Goal: Task Accomplishment & Management: Manage account settings

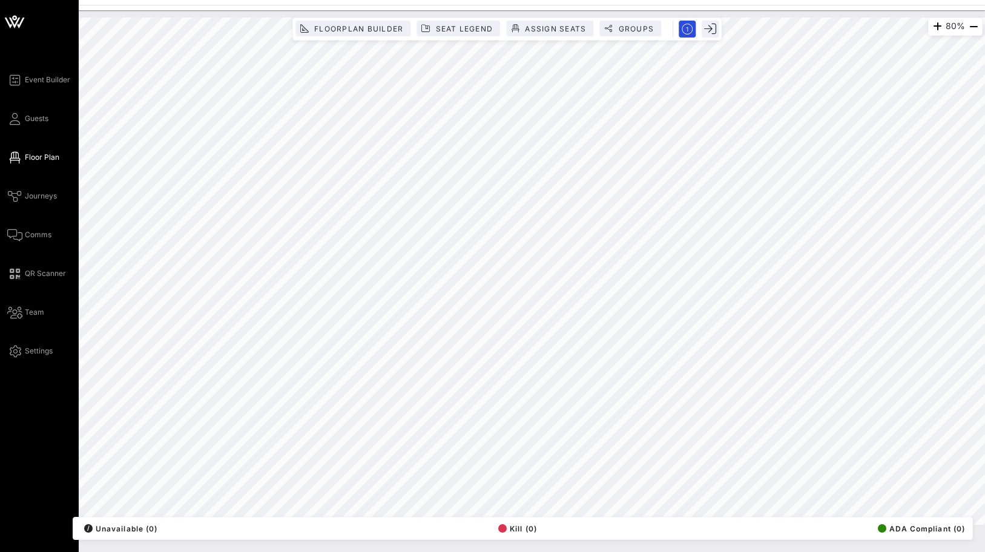
click at [15, 21] on icon at bounding box center [14, 21] width 29 height 29
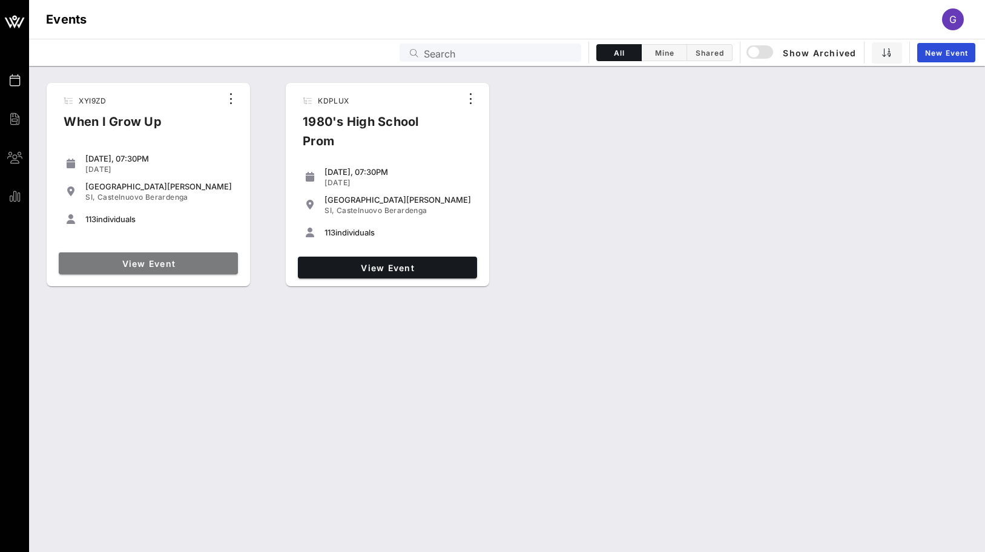
click at [196, 260] on span "View Event" at bounding box center [149, 264] width 170 height 10
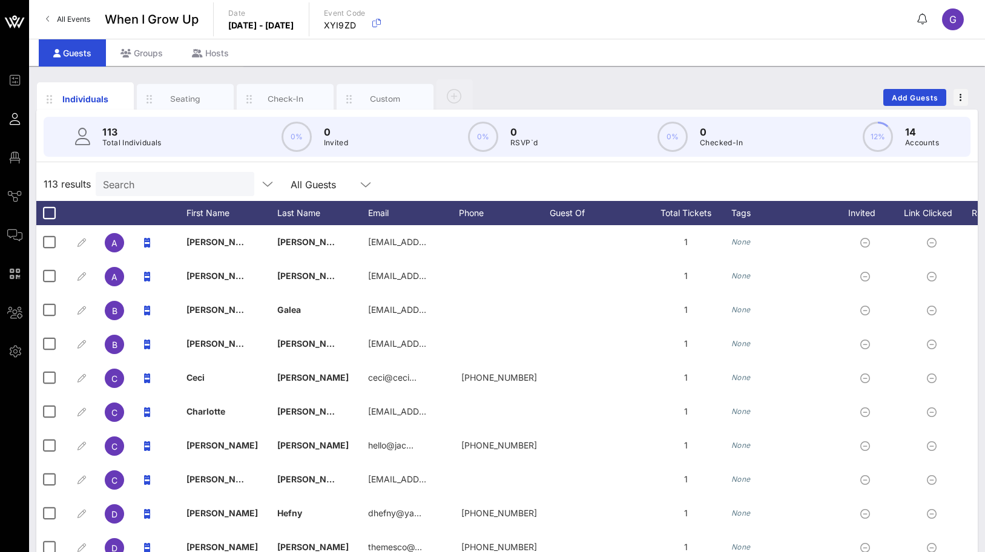
click at [199, 187] on input "Search" at bounding box center [174, 184] width 142 height 16
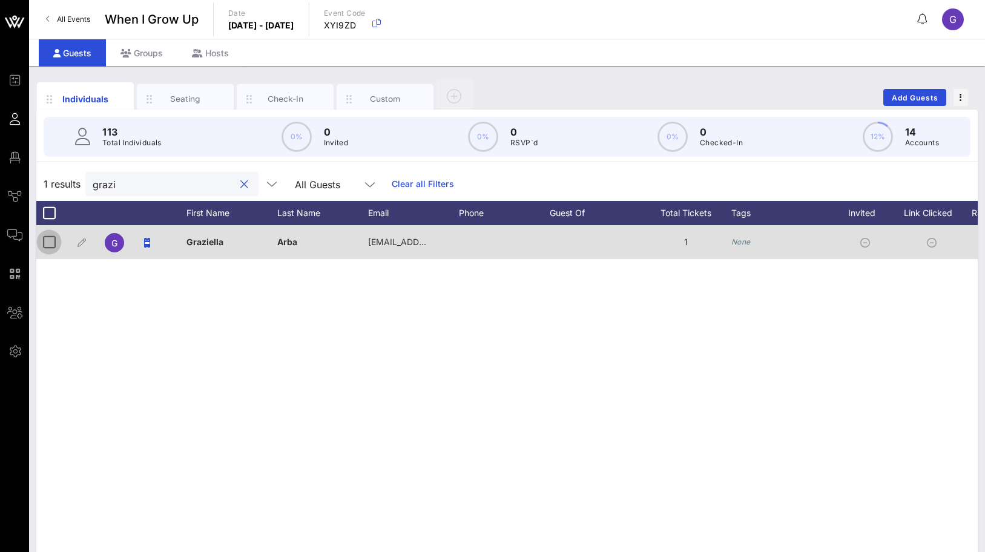
type input "grazi"
click at [42, 244] on div at bounding box center [49, 242] width 21 height 21
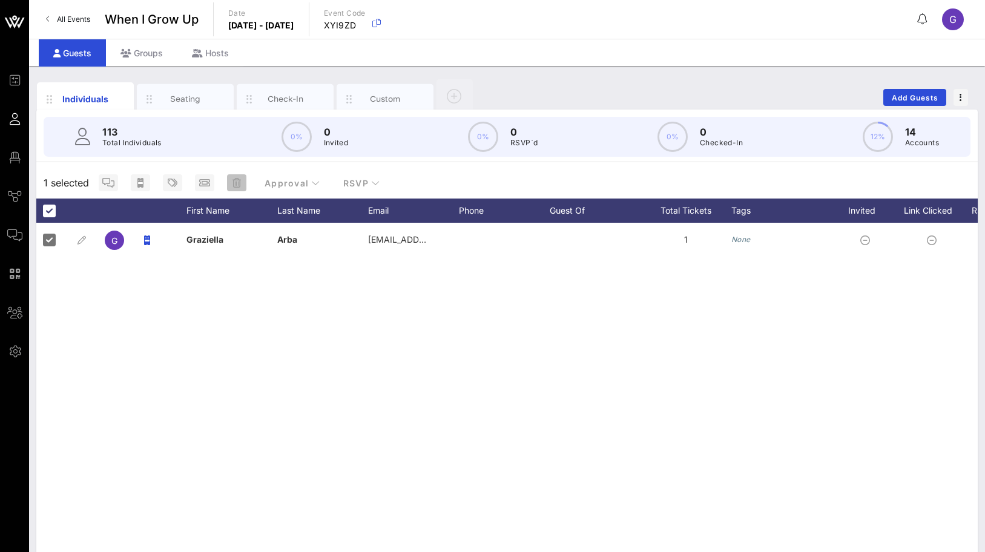
click at [236, 178] on icon "button" at bounding box center [237, 183] width 8 height 10
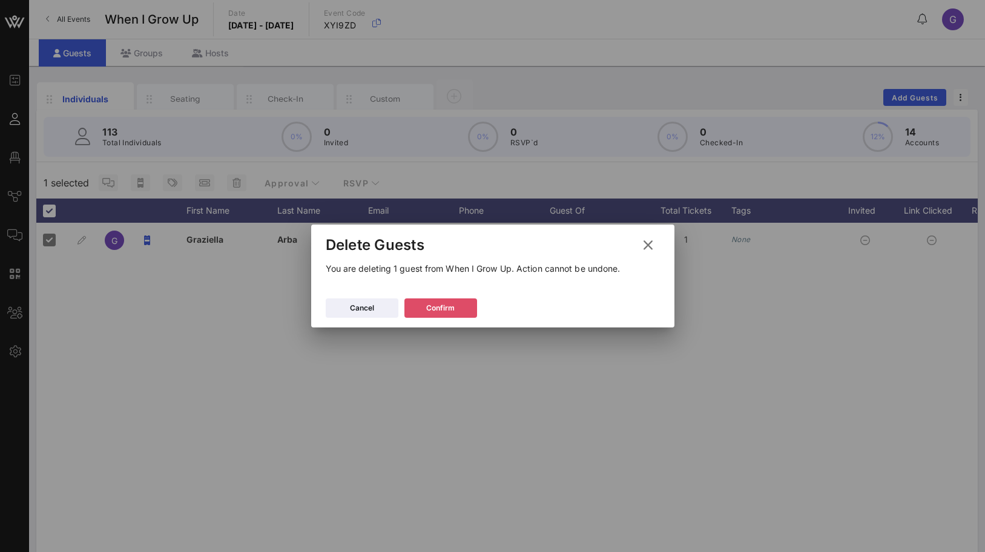
click at [440, 309] on icon at bounding box center [441, 308] width 8 height 7
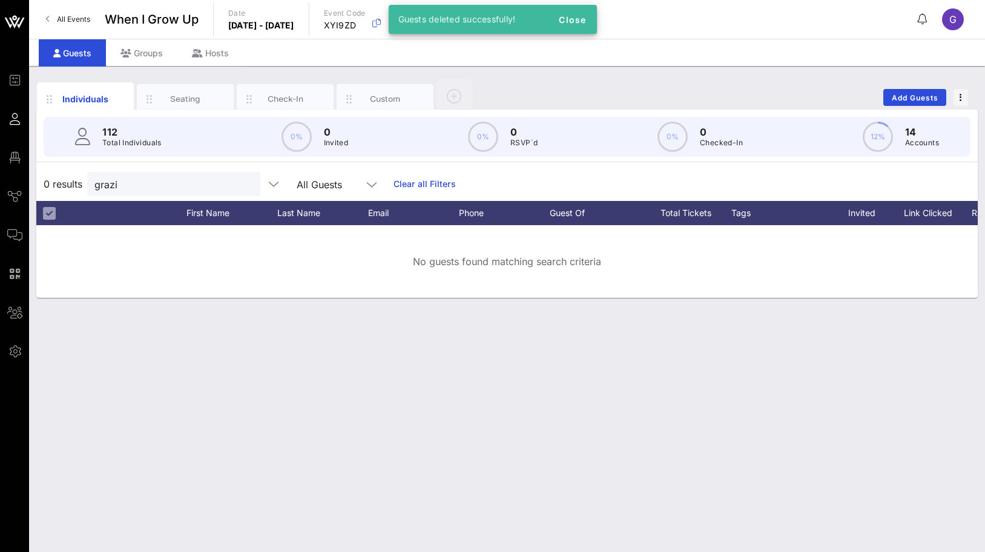
click at [68, 22] on span "All Events" at bounding box center [73, 19] width 33 height 9
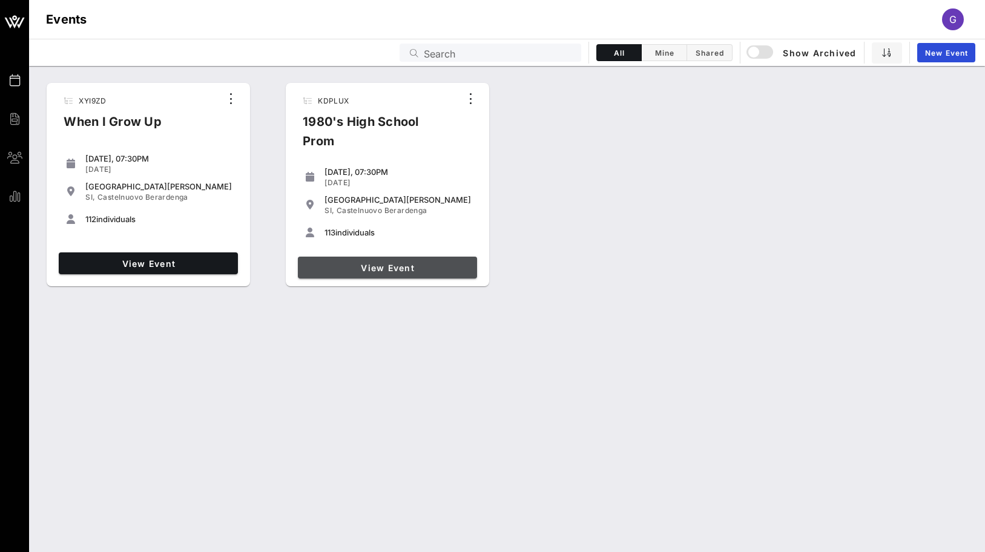
click at [365, 257] on link "View Event" at bounding box center [387, 268] width 179 height 22
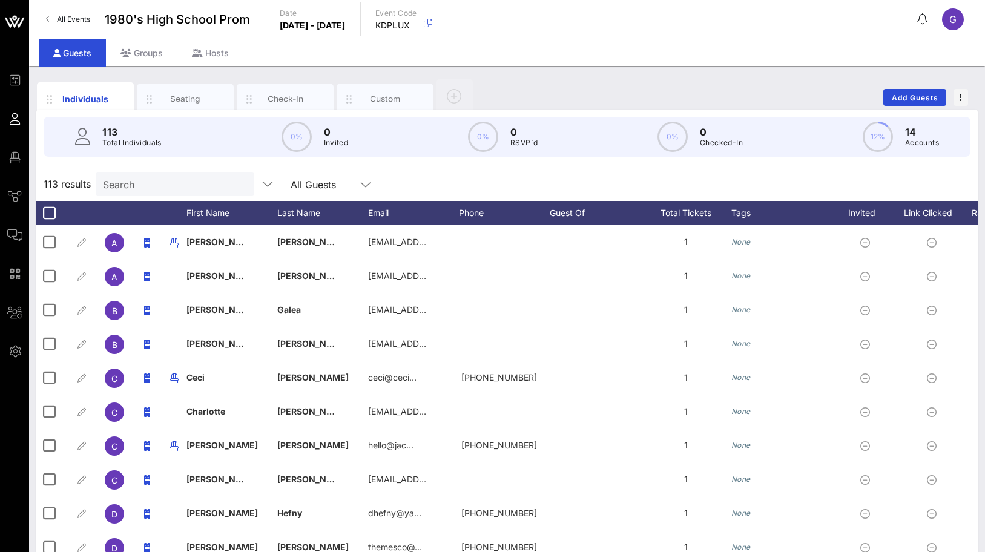
click at [191, 183] on input "Search" at bounding box center [174, 184] width 142 height 16
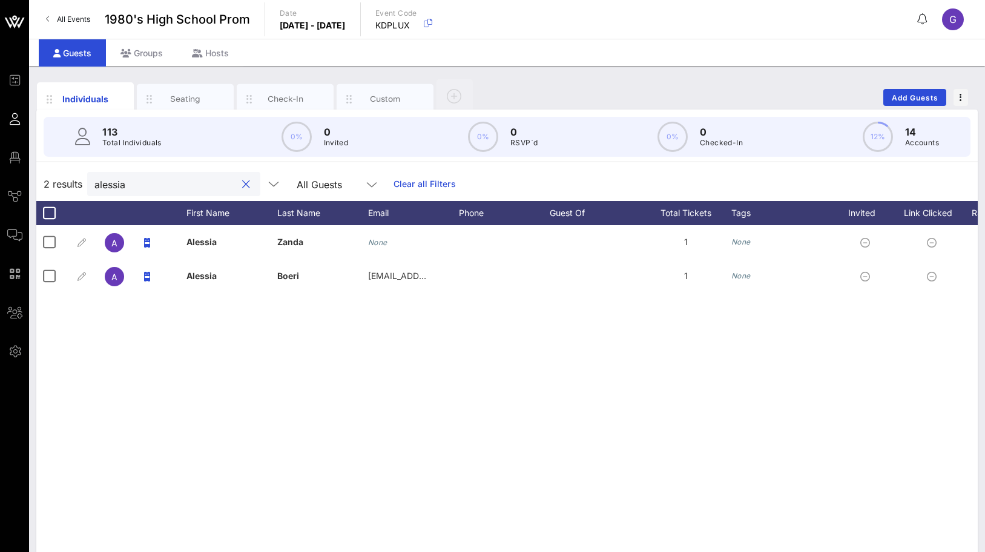
type input "alessia"
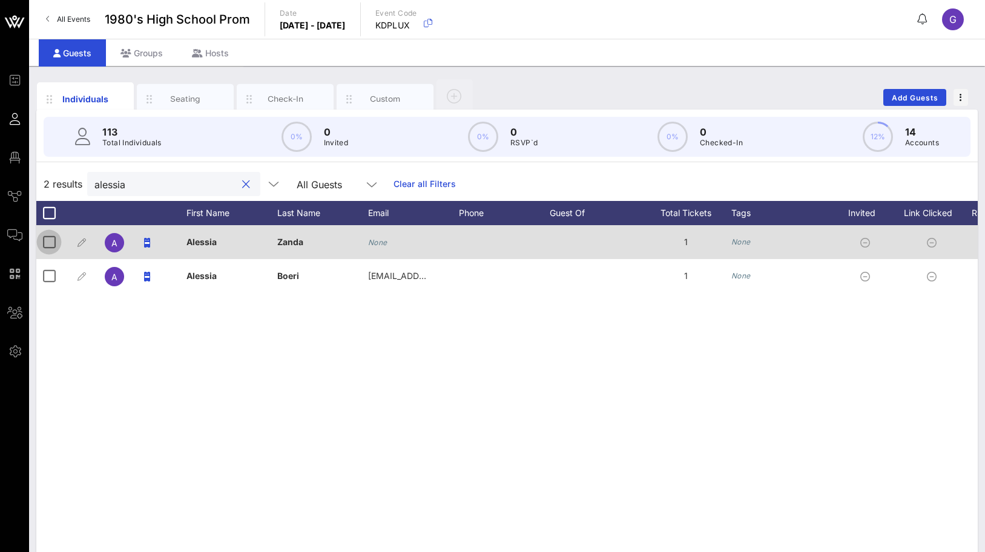
click at [39, 239] on div at bounding box center [49, 242] width 21 height 21
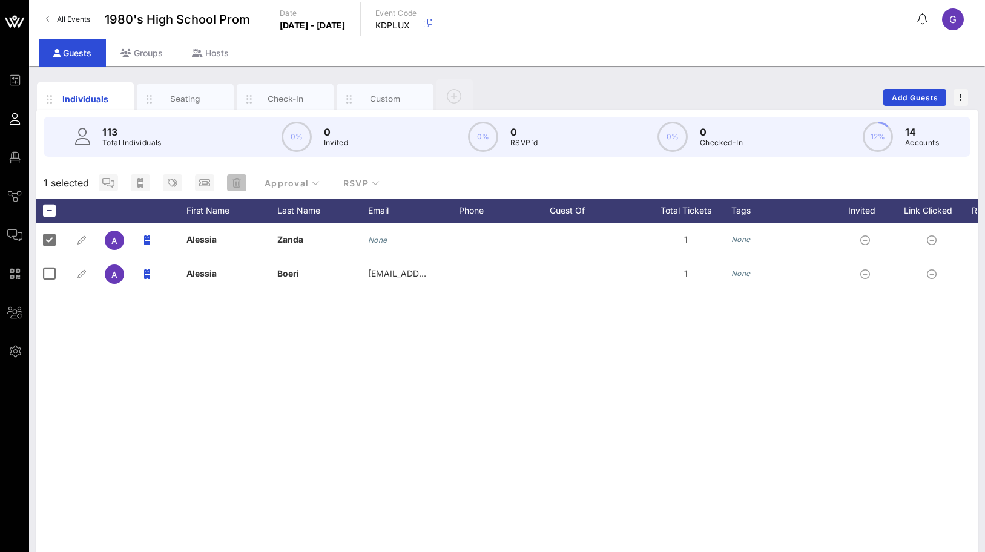
click at [240, 183] on icon "button" at bounding box center [237, 183] width 8 height 10
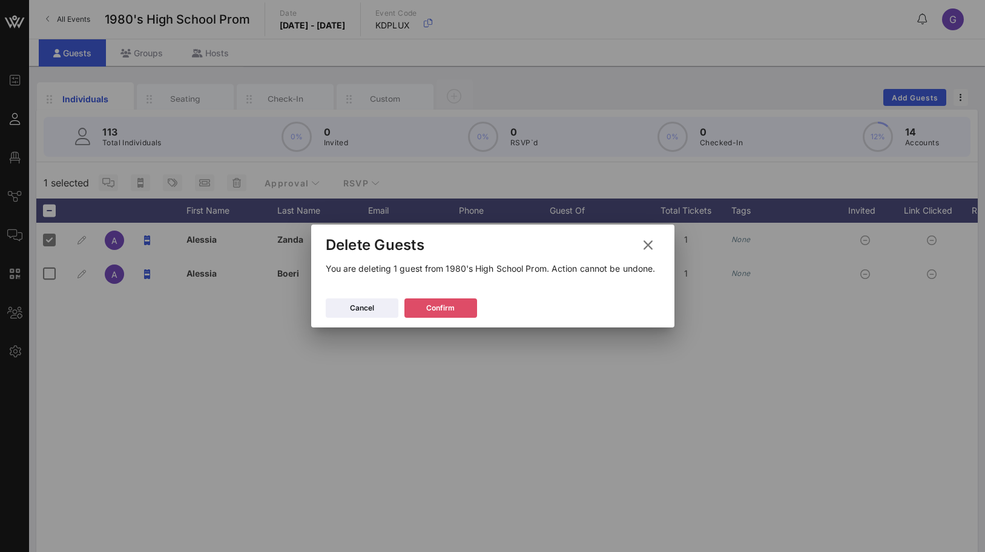
click at [454, 307] on div "Confirm" at bounding box center [440, 308] width 28 height 12
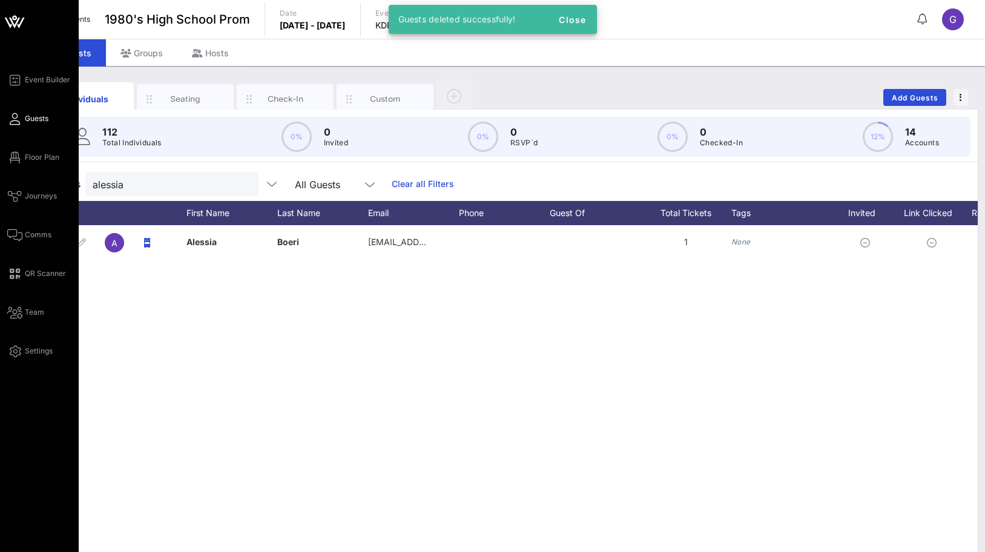
click at [9, 118] on icon at bounding box center [14, 119] width 15 height 2
click at [25, 117] on span "Guests" at bounding box center [37, 118] width 24 height 11
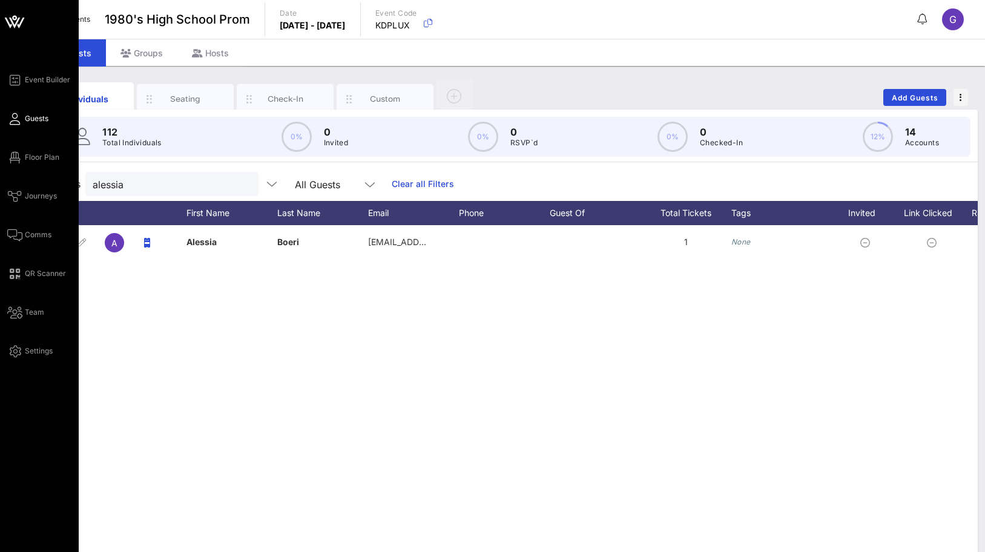
click at [23, 116] on link "Guests" at bounding box center [27, 118] width 41 height 15
click at [9, 154] on link "Floor Plan" at bounding box center [33, 157] width 52 height 15
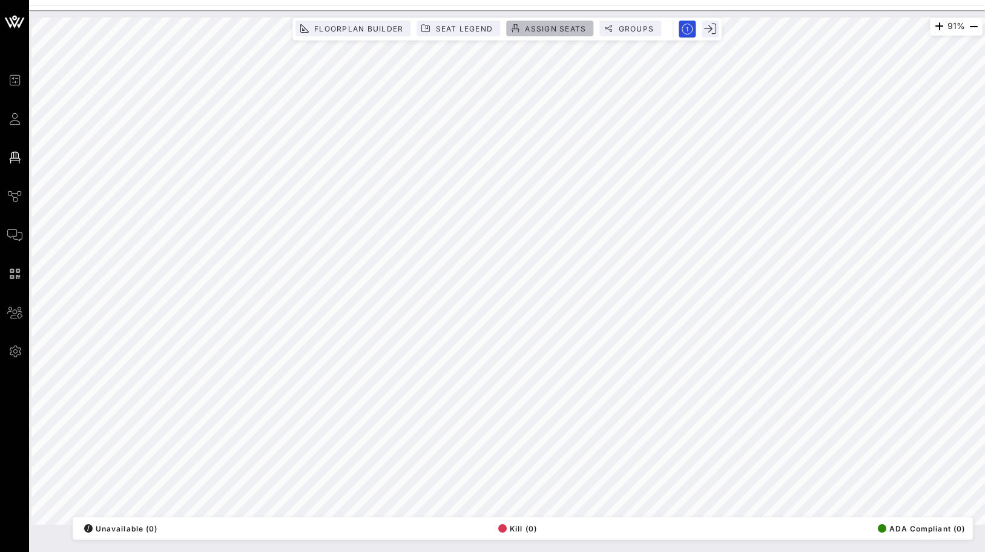
click at [527, 21] on button "Assign Seats" at bounding box center [549, 29] width 87 height 16
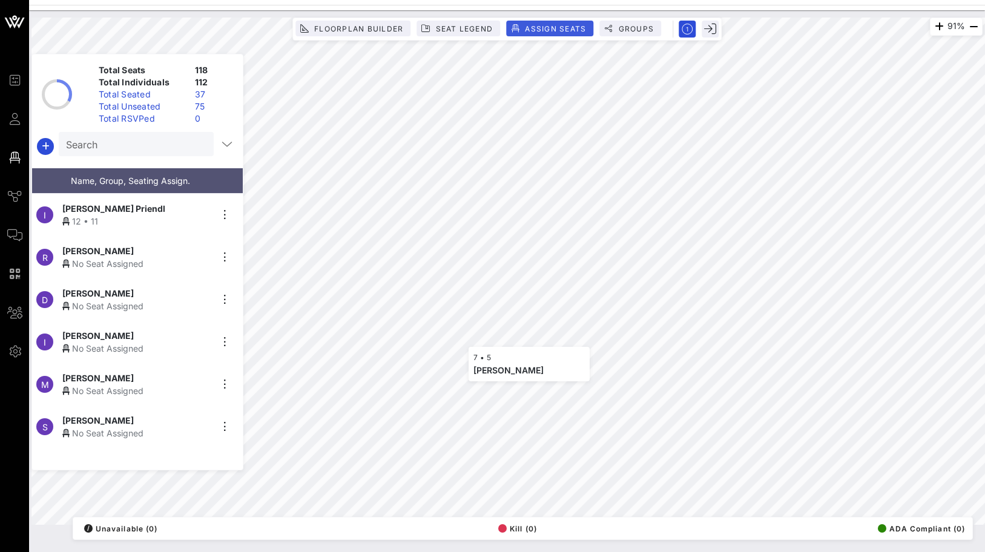
scroll to position [2543, 0]
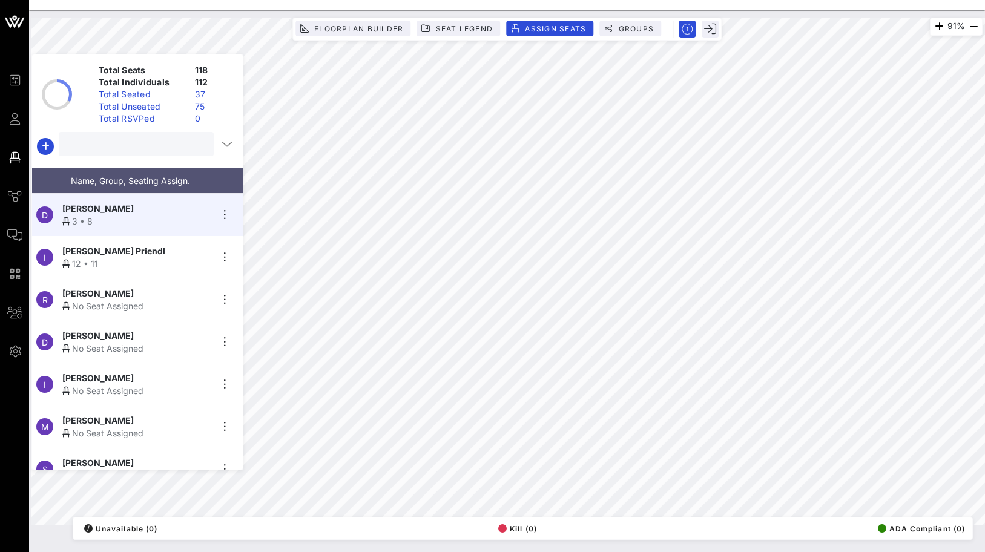
click at [140, 147] on input "text" at bounding box center [135, 144] width 138 height 16
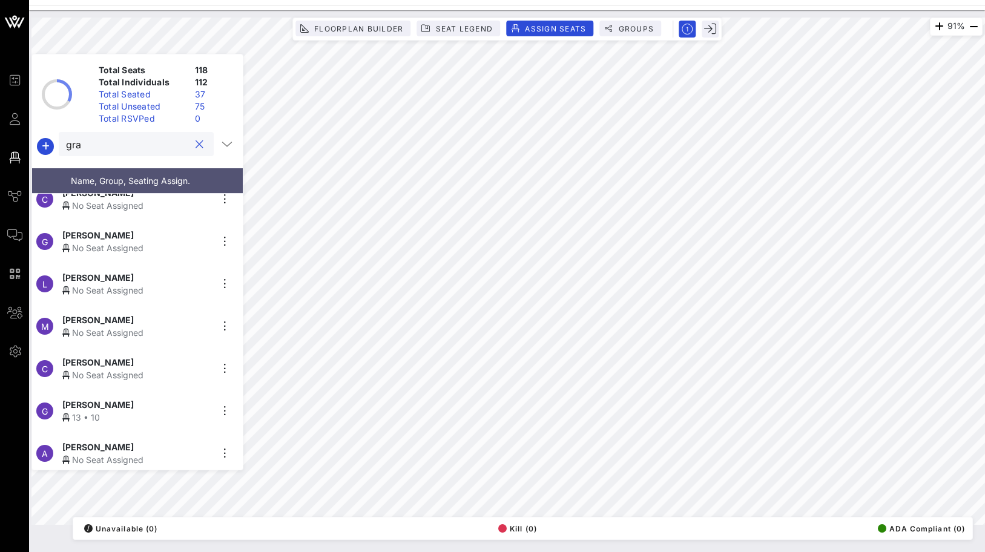
scroll to position [0, 0]
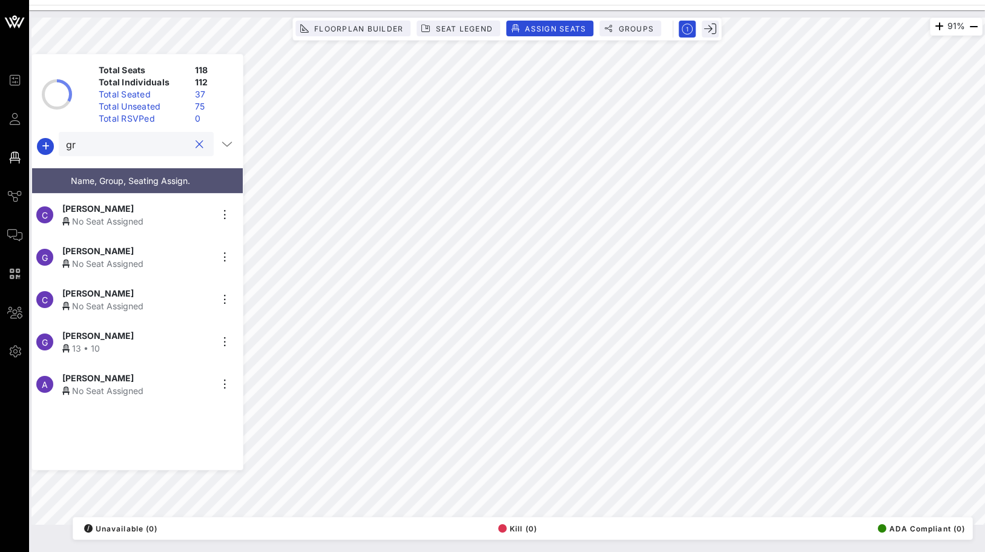
type input "g"
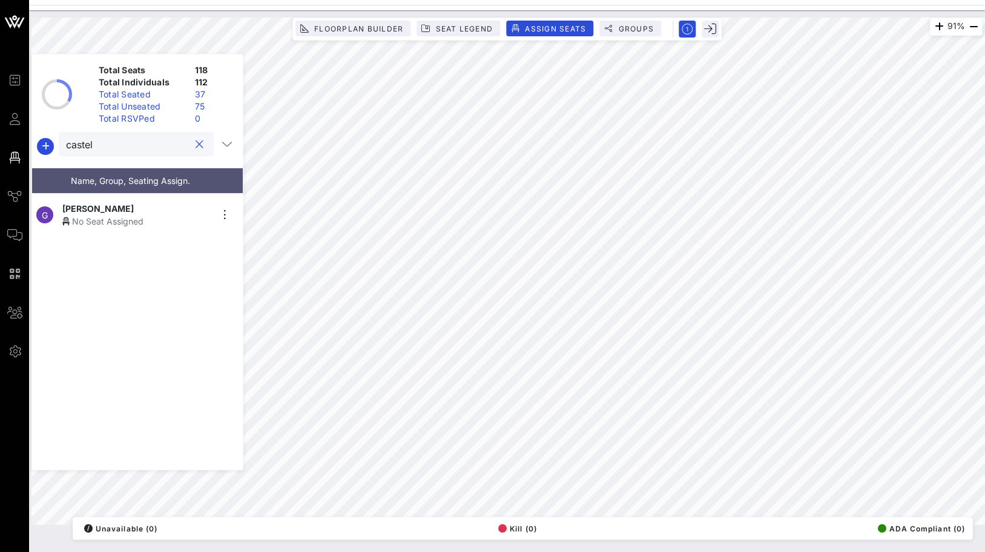
click at [142, 208] on div "[PERSON_NAME]" at bounding box center [136, 208] width 149 height 13
click at [165, 159] on div "Total Seats 118 Total Individuals 112 Total Seated 38 Total Unseated 74 Total R…" at bounding box center [137, 262] width 212 height 417
click at [165, 149] on input "castel" at bounding box center [128, 144] width 124 height 16
click at [165, 146] on input "castel" at bounding box center [128, 144] width 124 height 16
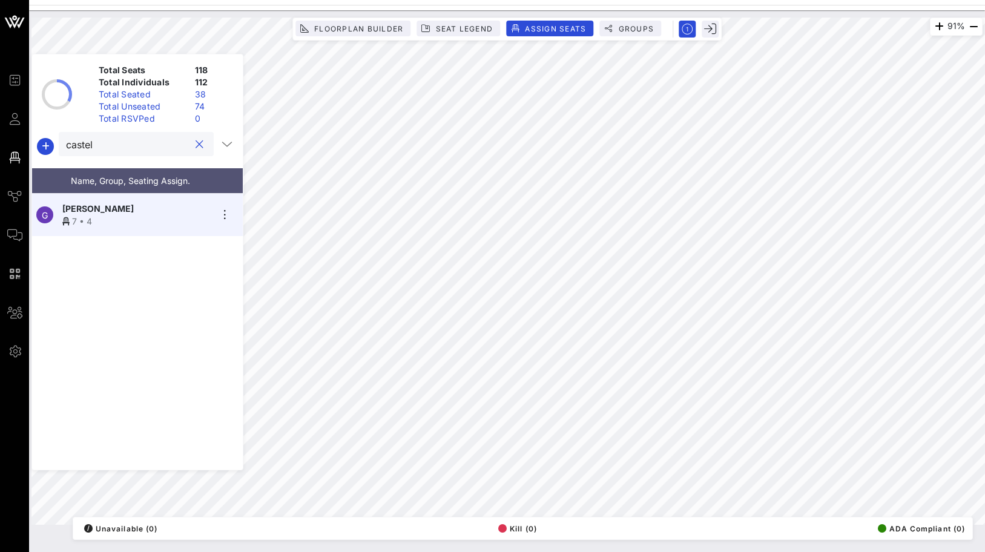
type input "e"
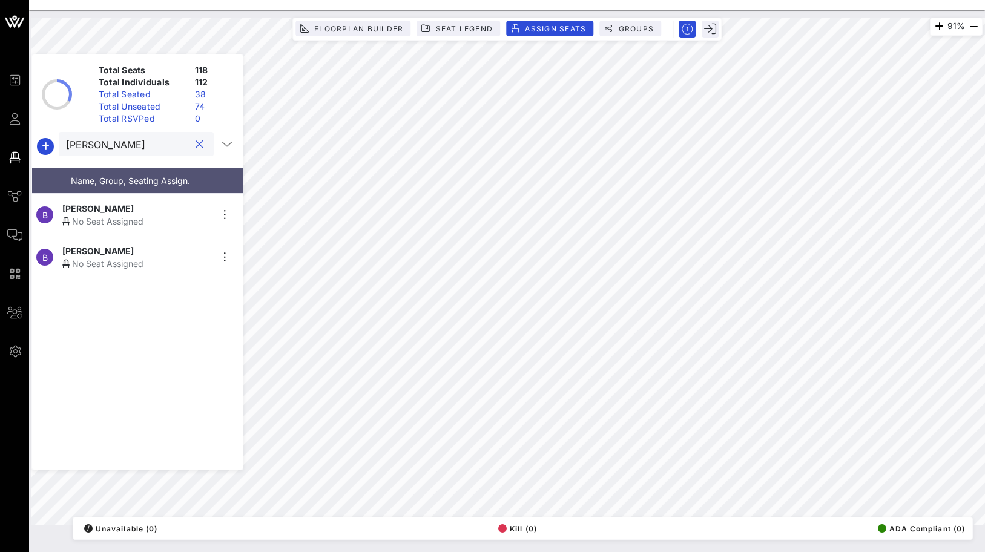
type input "[PERSON_NAME]"
click at [163, 207] on div "[PERSON_NAME]" at bounding box center [136, 208] width 149 height 13
click at [197, 145] on button "clear icon" at bounding box center [200, 145] width 8 height 12
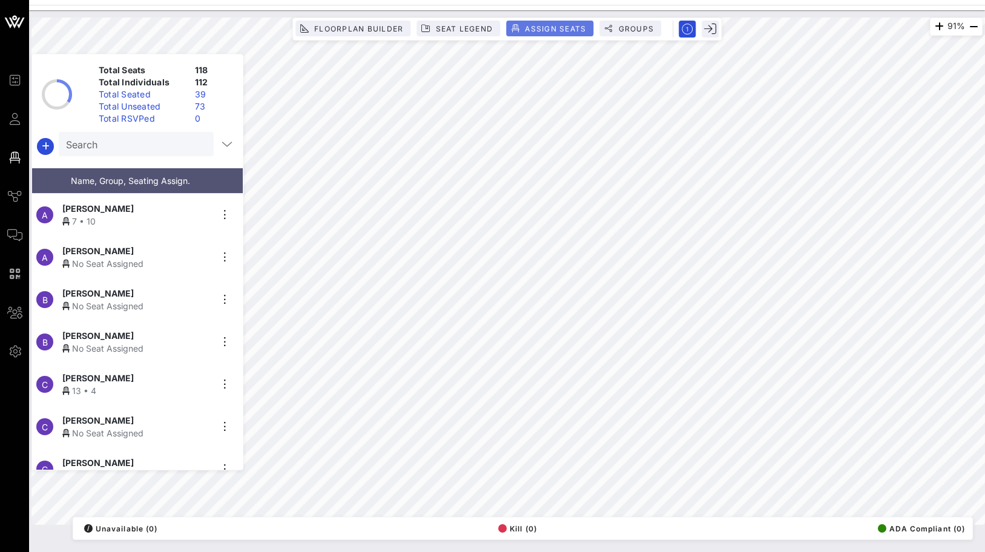
click at [553, 25] on span "Assign Seats" at bounding box center [555, 28] width 62 height 9
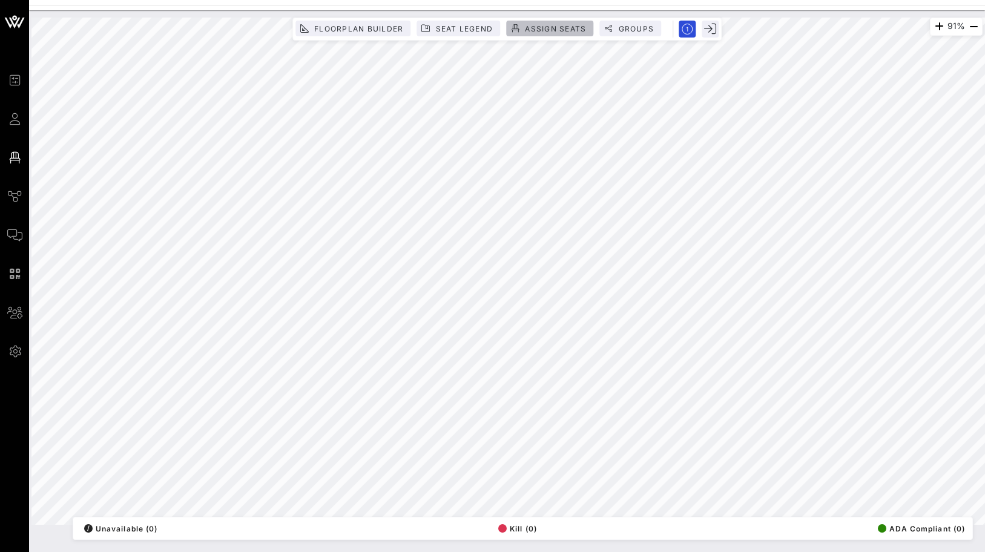
click at [522, 31] on span "Assign Seats" at bounding box center [549, 28] width 73 height 9
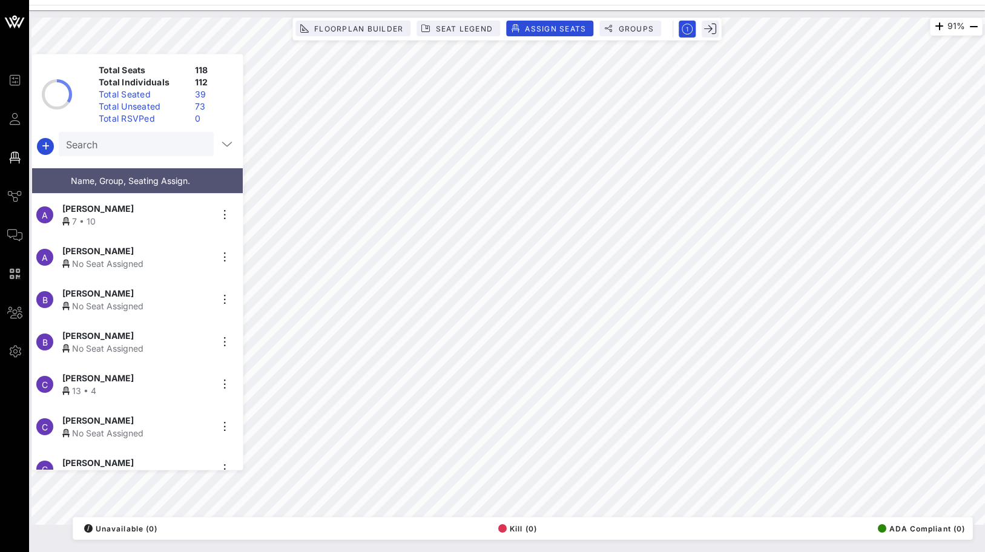
click at [130, 146] on input "Search" at bounding box center [135, 144] width 138 height 16
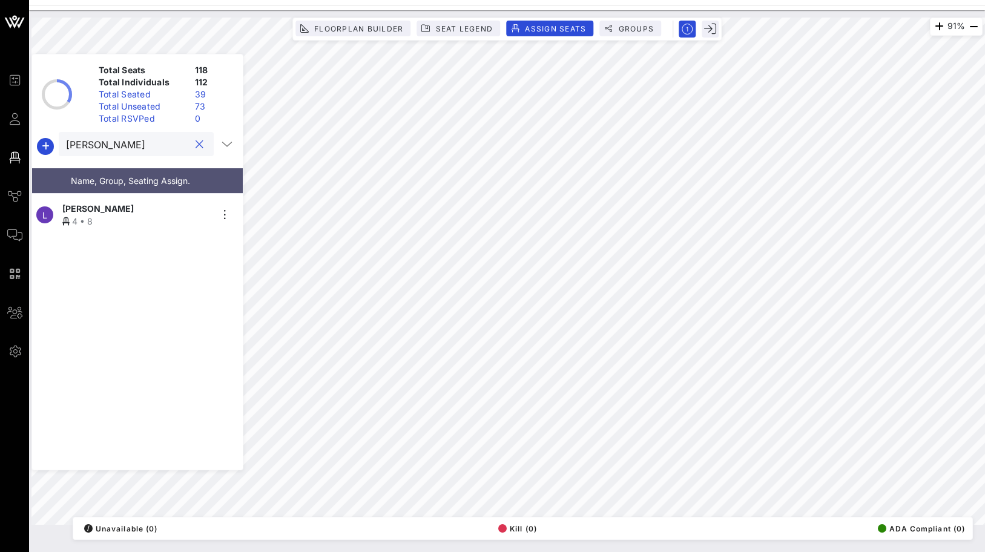
type input "[PERSON_NAME]"
click at [117, 202] on div "[PERSON_NAME]" at bounding box center [136, 208] width 149 height 13
